Goal: Go to known website: Access a specific website the user already knows

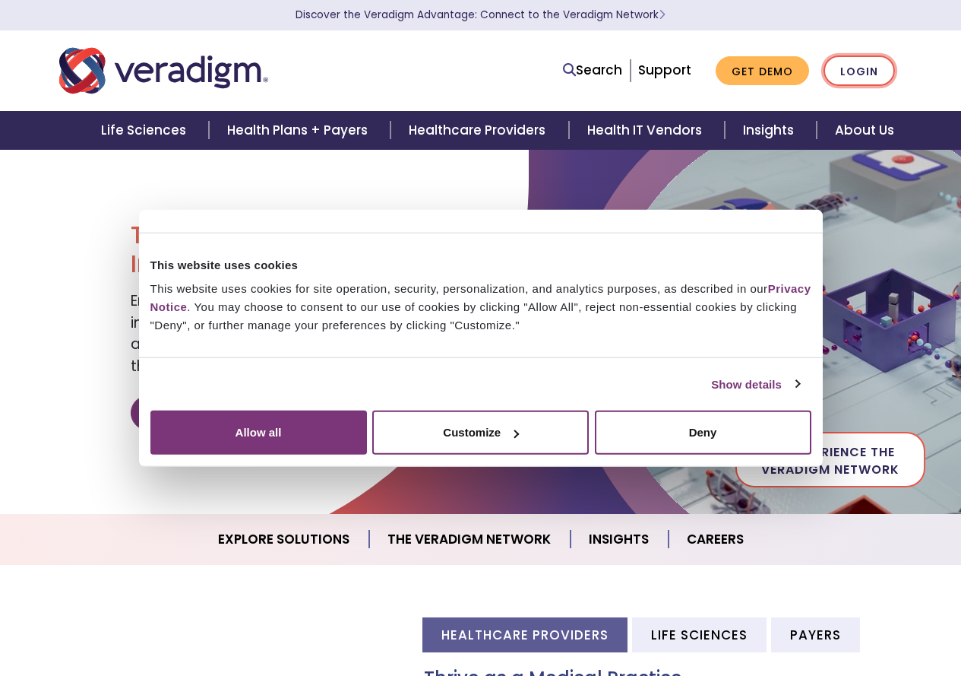
click at [859, 72] on link "Login" at bounding box center [859, 70] width 71 height 31
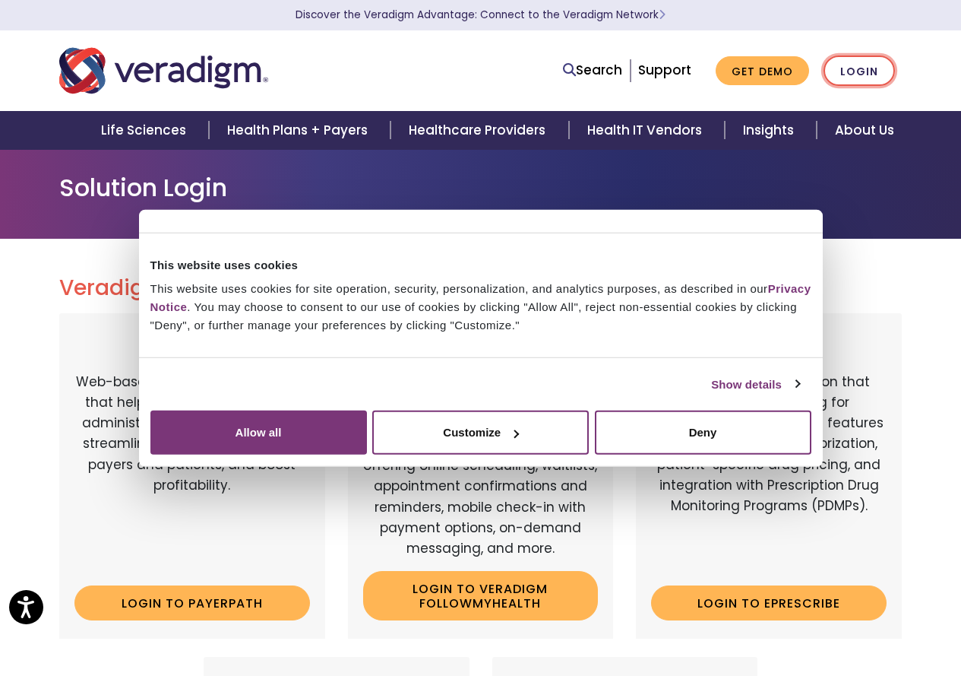
click at [855, 65] on link "Login" at bounding box center [859, 70] width 71 height 31
click at [872, 81] on link "Login" at bounding box center [859, 70] width 71 height 31
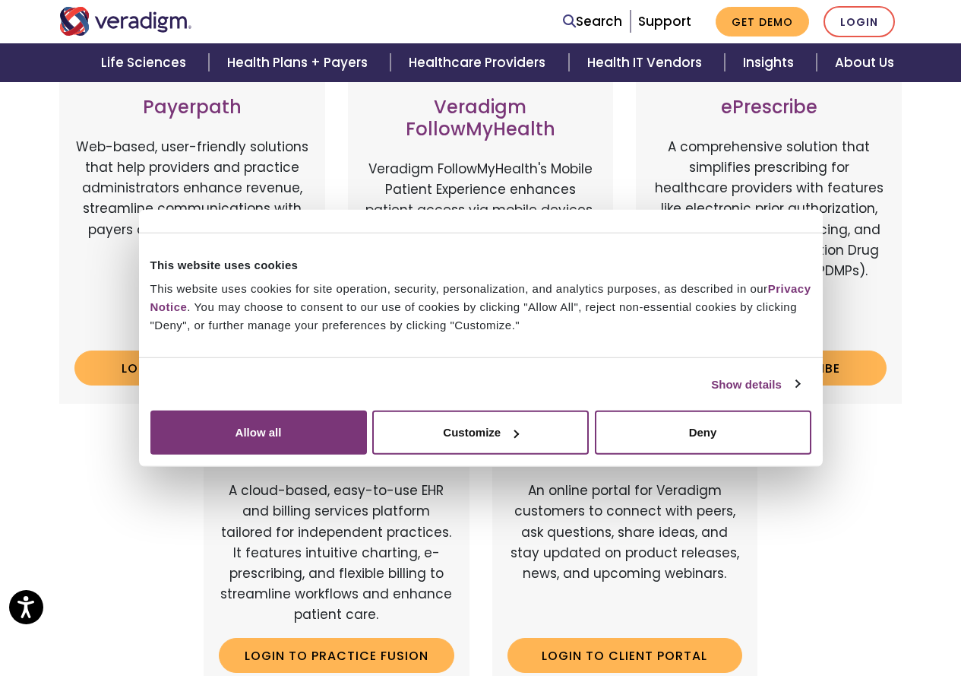
scroll to position [273, 0]
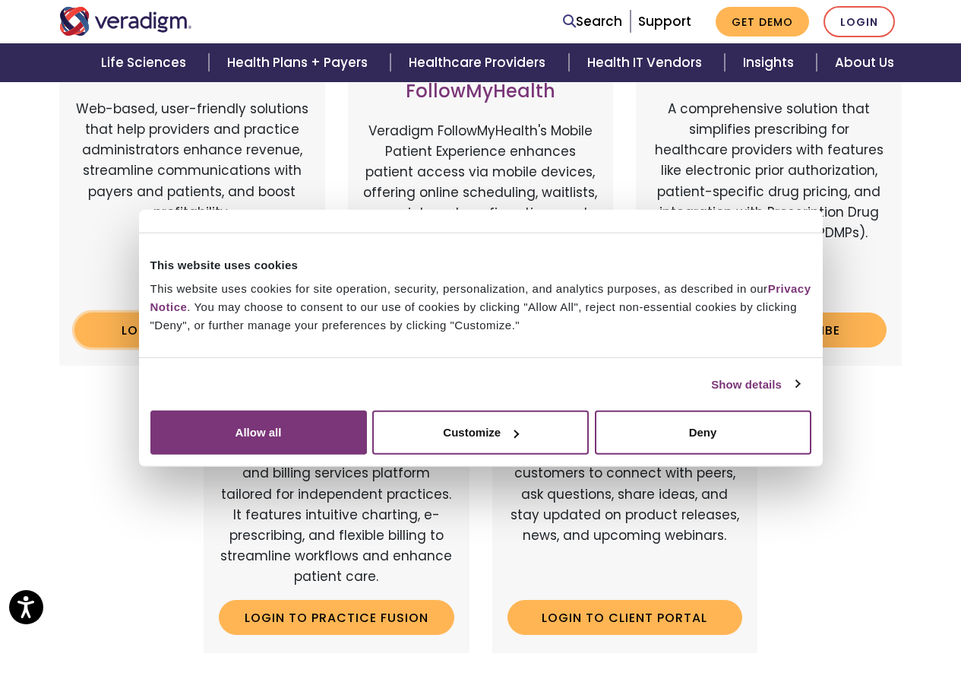
click at [220, 340] on link "Login to Payerpath" at bounding box center [192, 329] width 236 height 35
